Goal: Use online tool/utility: Utilize a website feature to perform a specific function

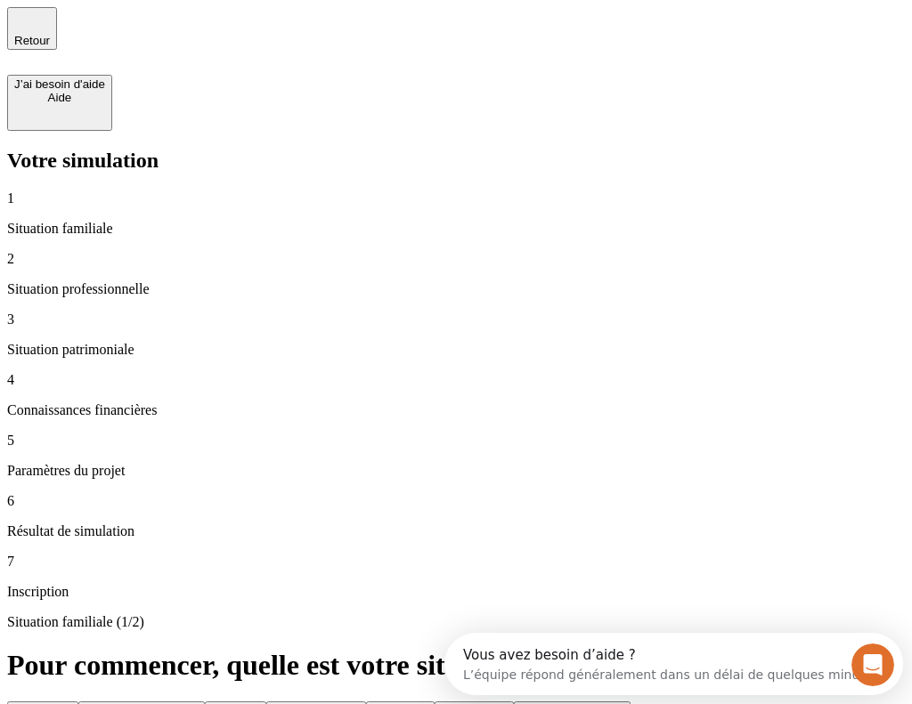
click at [435, 702] on button "Divorcé(e)" at bounding box center [400, 711] width 69 height 19
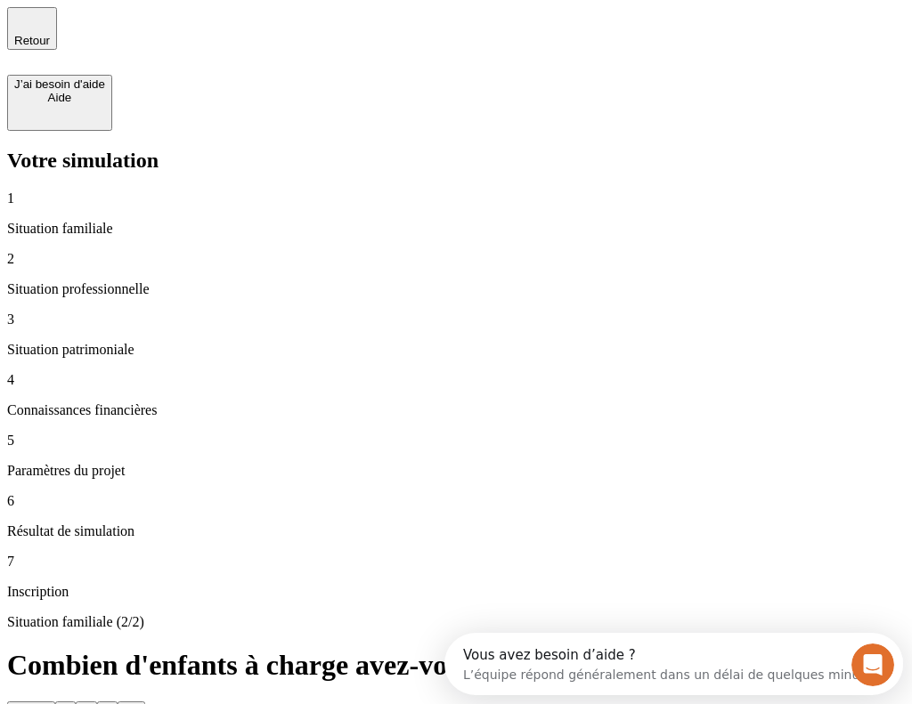
click at [69, 704] on div "1" at bounding box center [65, 710] width 6 height 13
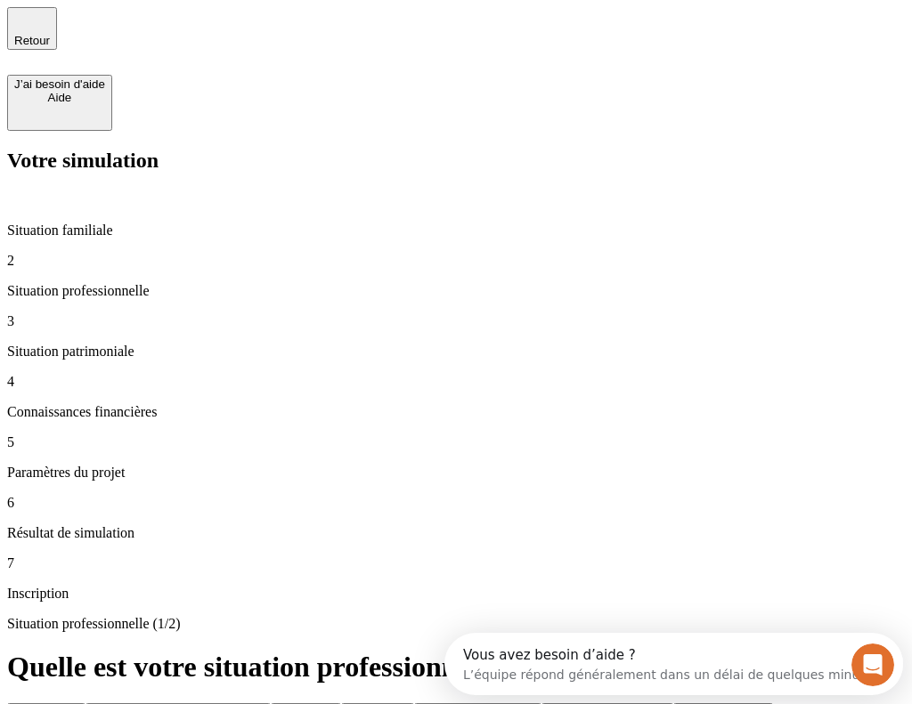
click at [334, 704] on div "Retraité(e)" at bounding box center [306, 712] width 56 height 13
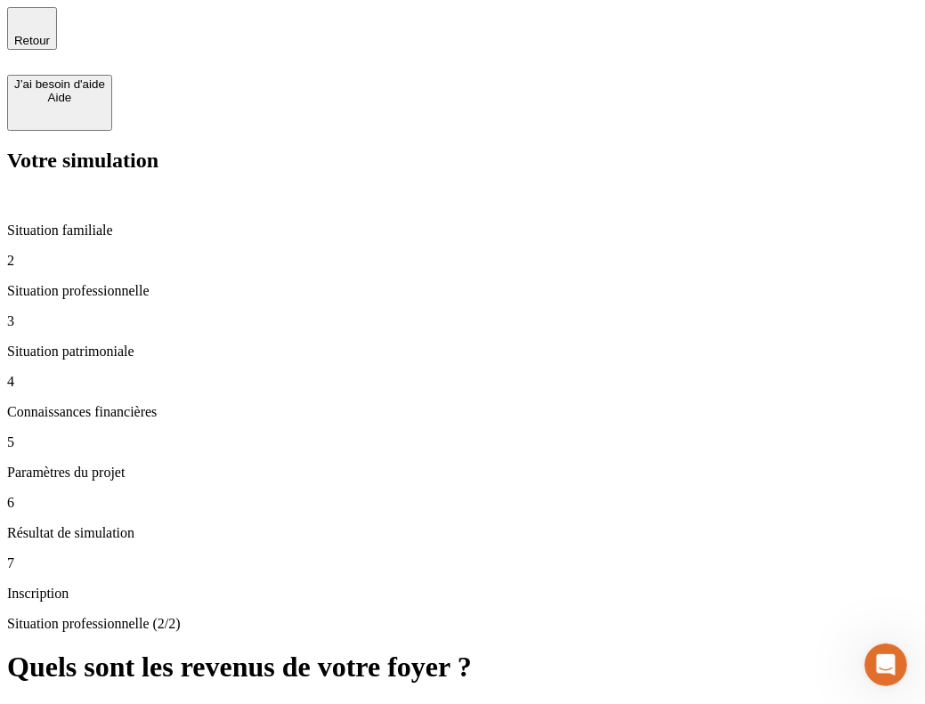
type input "1 000"
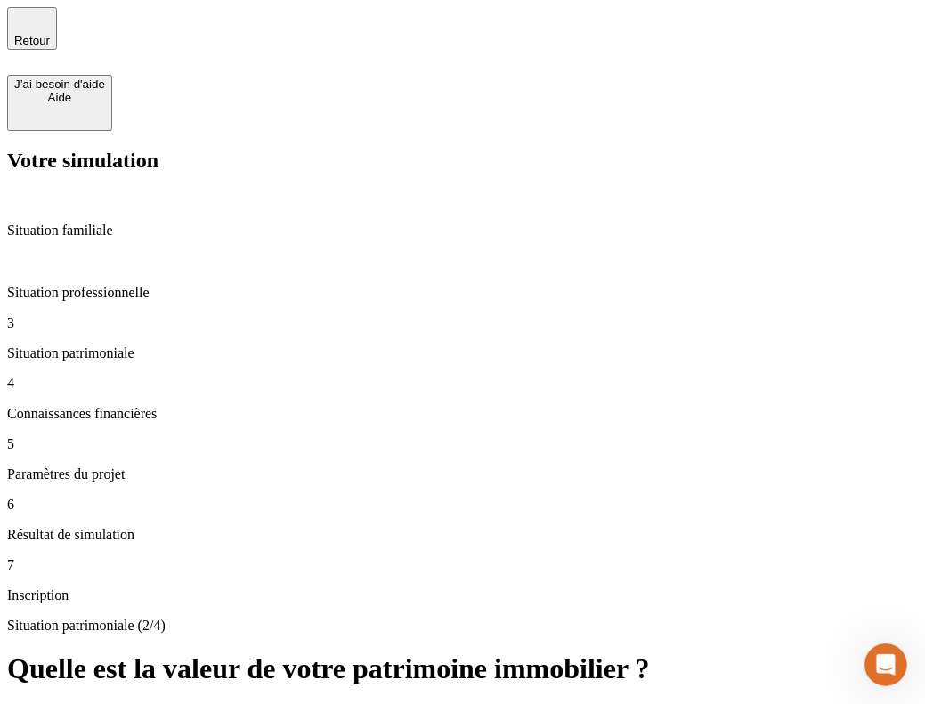
click at [126, 704] on button "Moins de 100 000 €" at bounding box center [66, 714] width 118 height 19
click at [567, 704] on button "950 000 € et plus" at bounding box center [619, 714] width 105 height 19
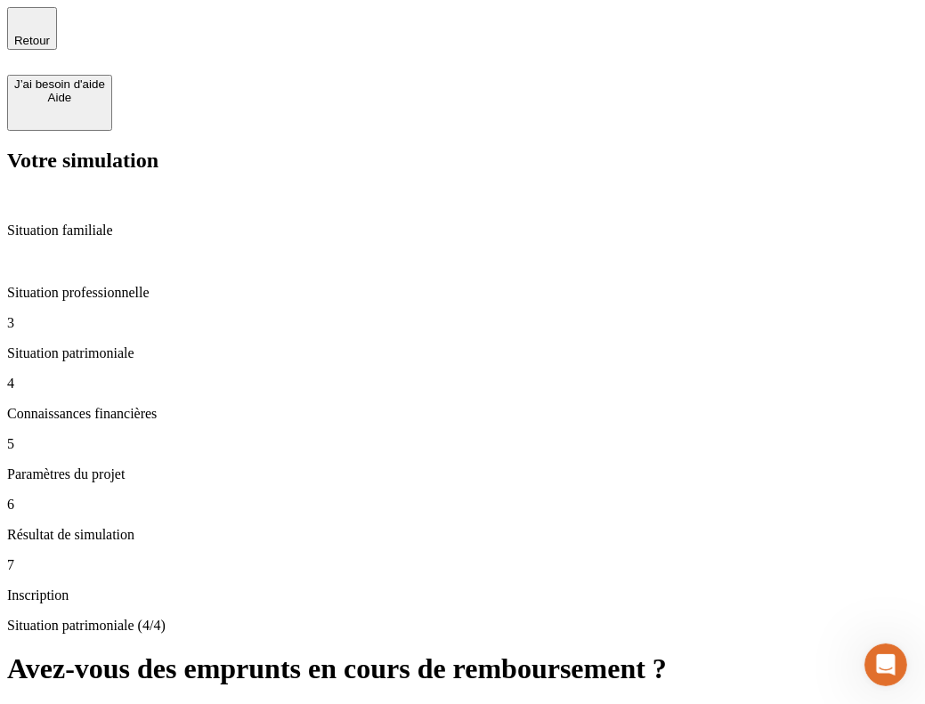
click at [40, 704] on button "Oui" at bounding box center [23, 714] width 33 height 19
click at [76, 704] on button "Non" at bounding box center [58, 714] width 36 height 19
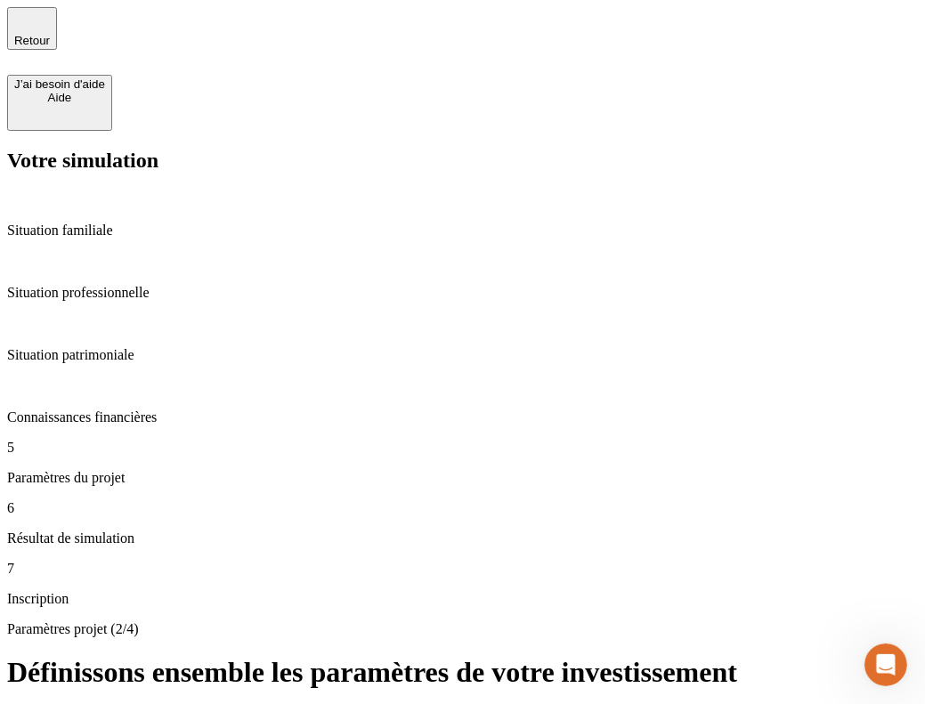
type input "50"
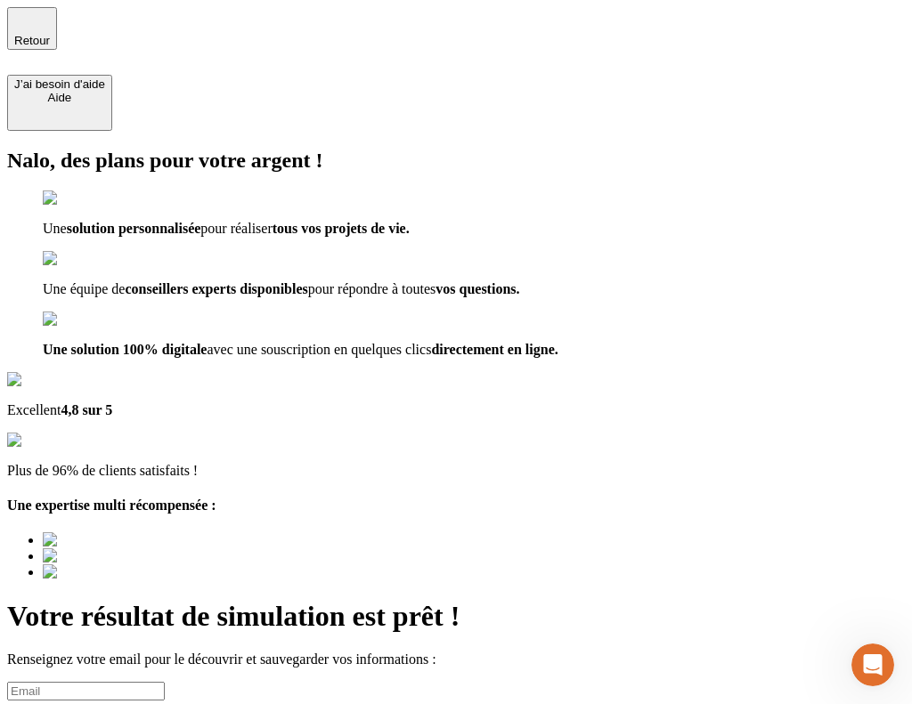
click at [165, 682] on input at bounding box center [86, 691] width 158 height 19
type input "[EMAIL_ADDRESS][DOMAIN_NAME]"
